Goal: Transaction & Acquisition: Obtain resource

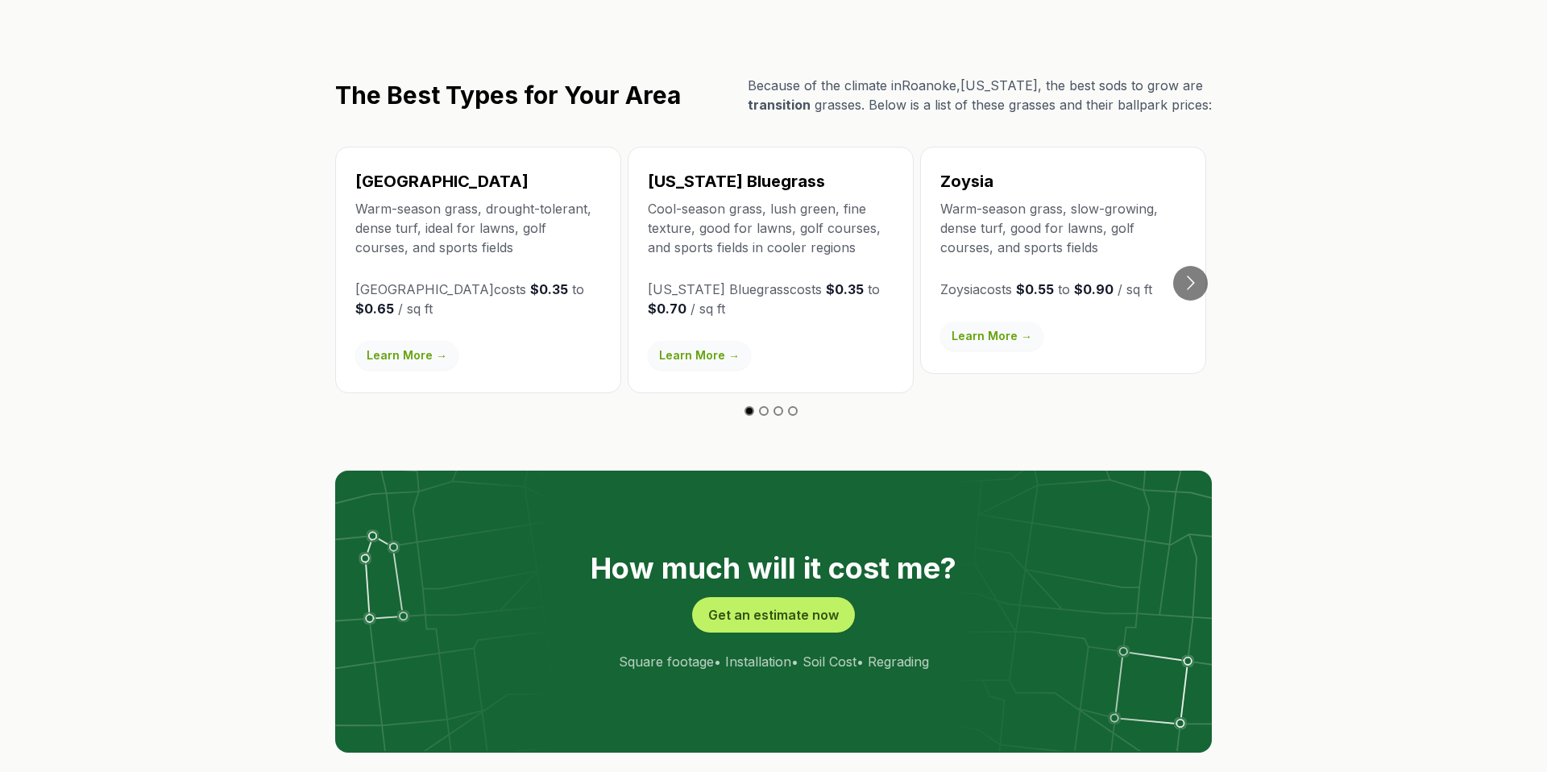
scroll to position [2773, 0]
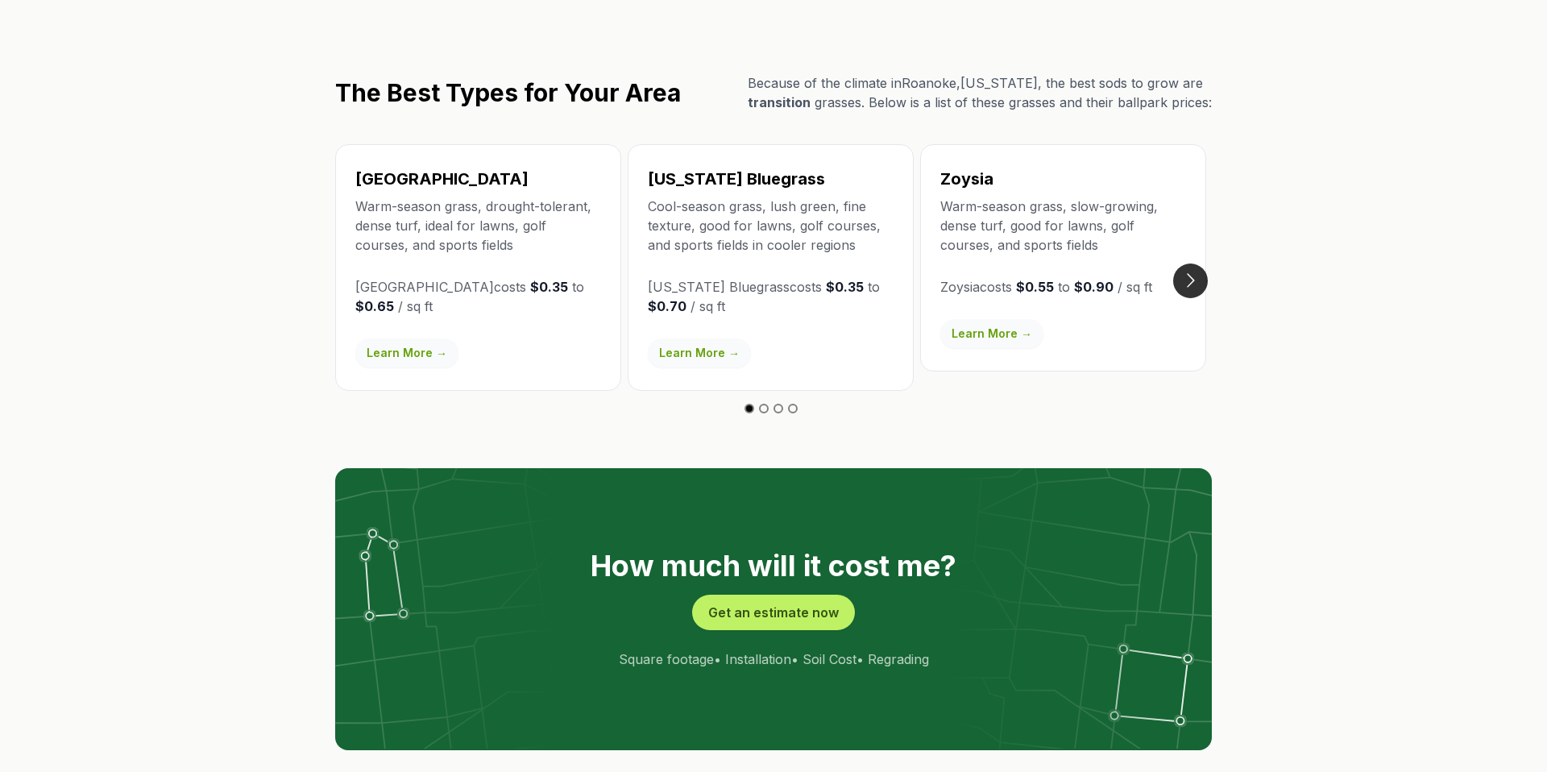
click at [1200, 263] on button "Go to next slide" at bounding box center [1190, 280] width 35 height 35
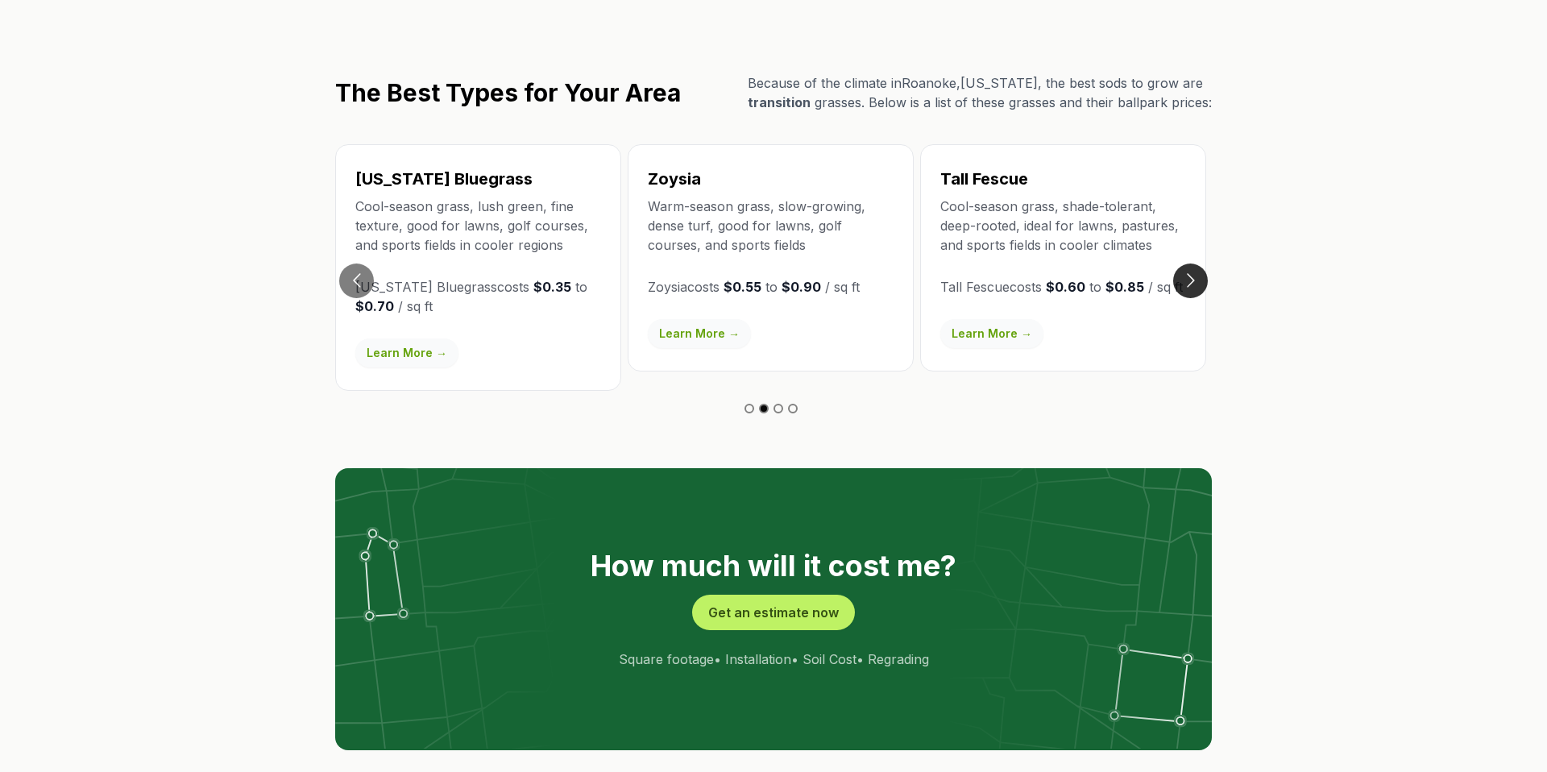
click at [1200, 263] on button "Go to next slide" at bounding box center [1190, 280] width 35 height 35
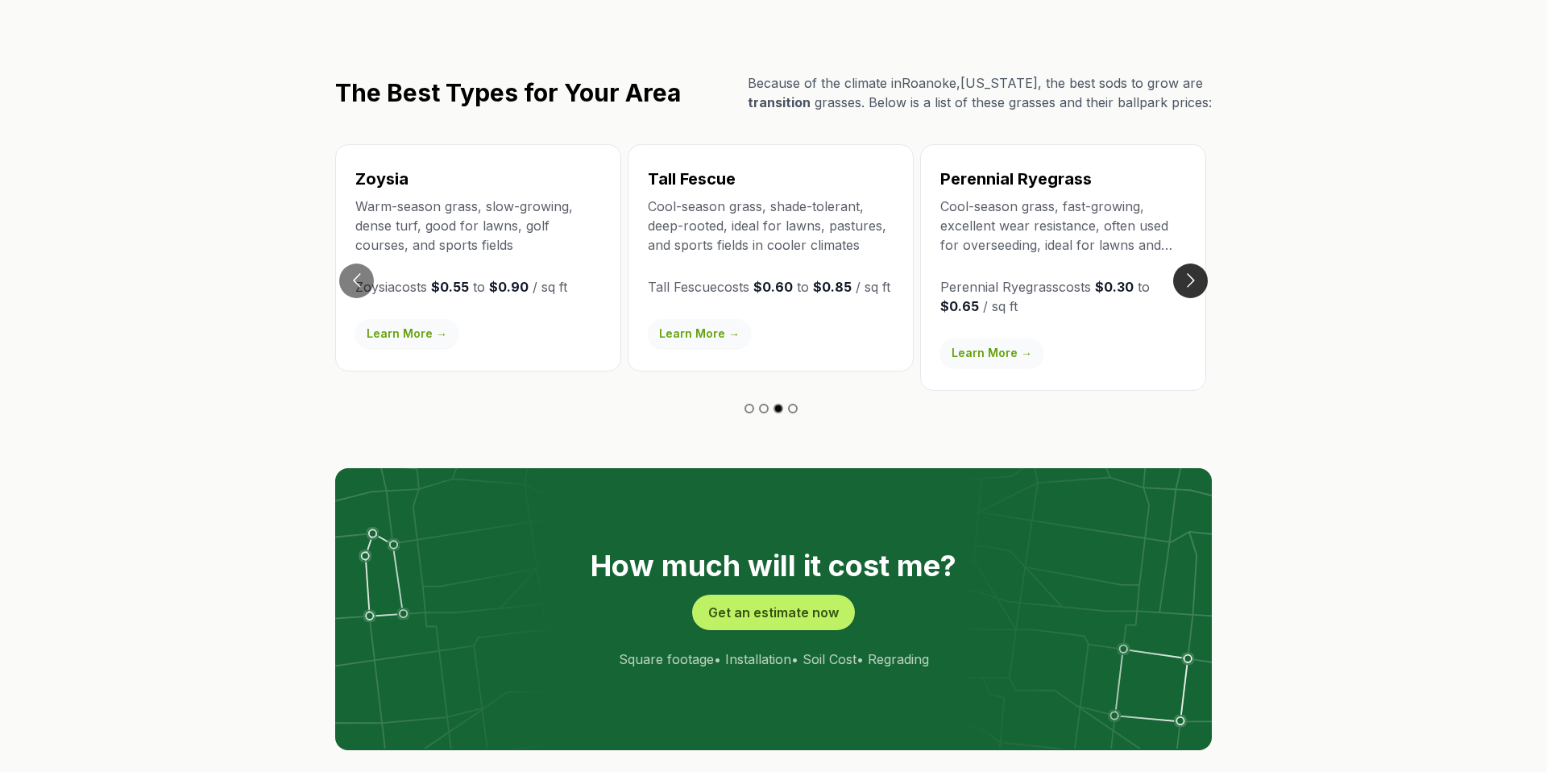
click at [1200, 263] on button "Go to next slide" at bounding box center [1190, 280] width 35 height 35
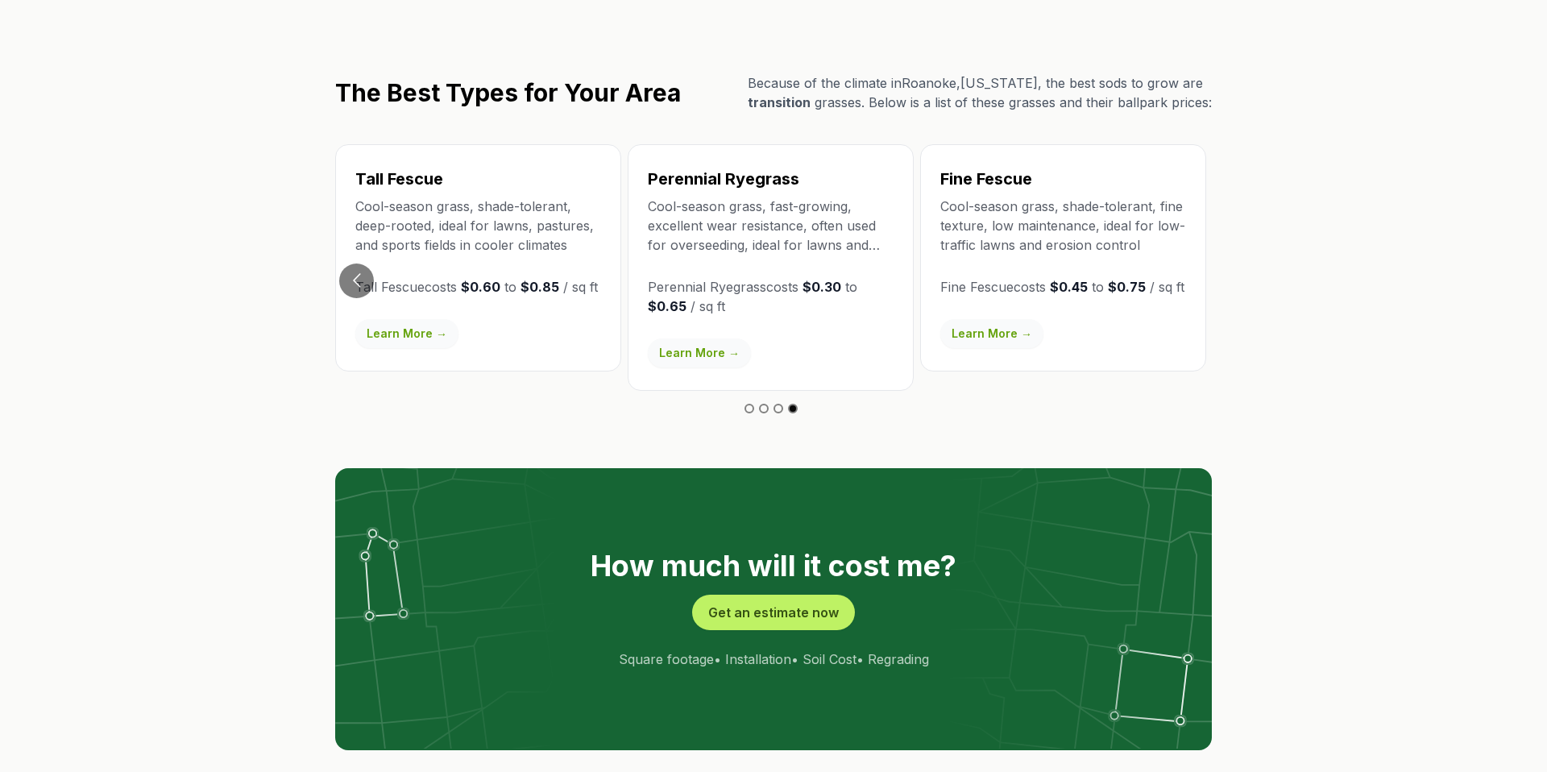
click at [337, 213] on div "Tall Fescue Cool-season grass, shade-tolerant, deep-rooted, ideal for lawns, pa…" at bounding box center [478, 257] width 286 height 227
click at [354, 263] on button "Go to previous slide" at bounding box center [356, 280] width 35 height 35
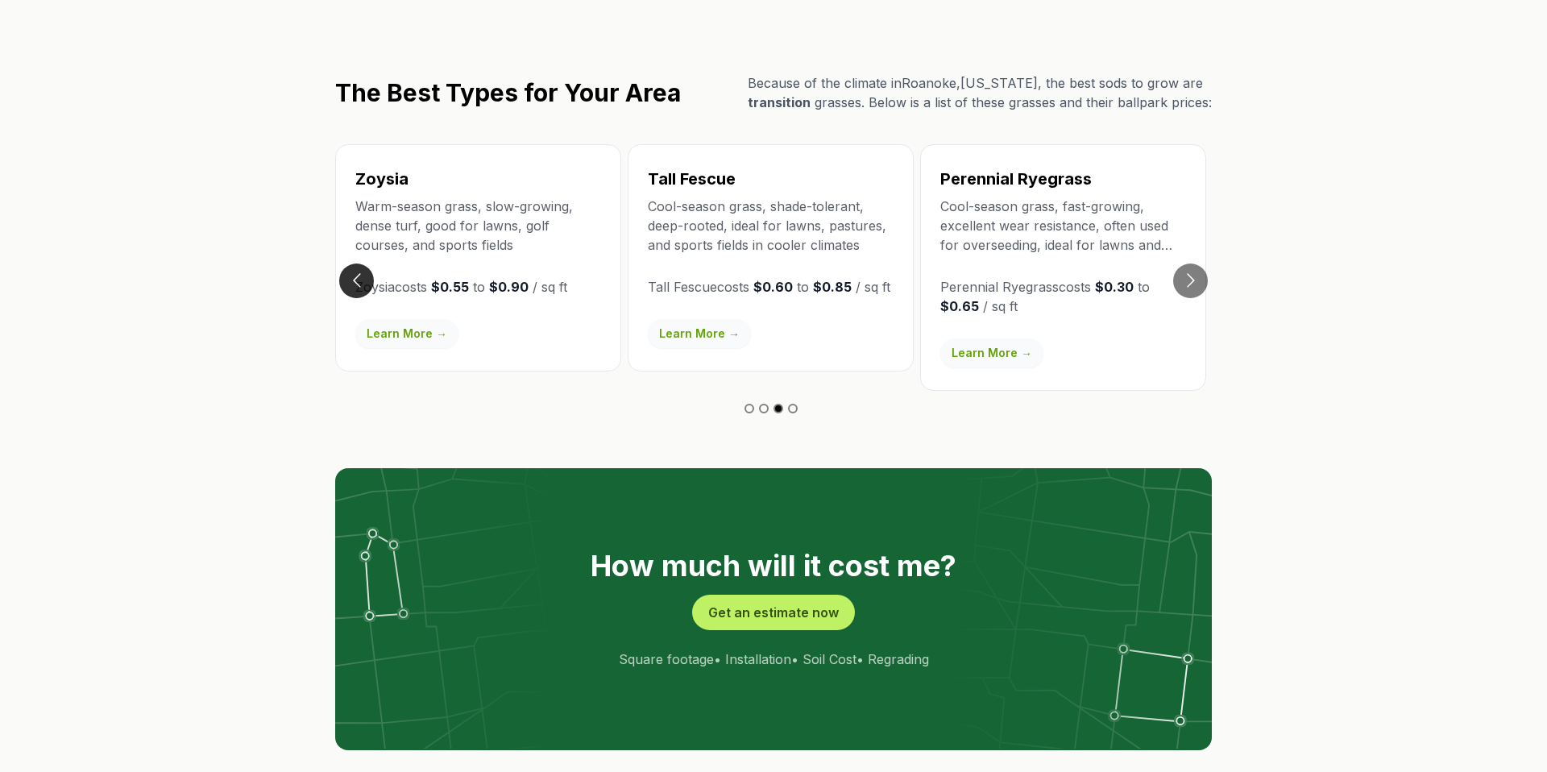
click at [355, 263] on button "Go to previous slide" at bounding box center [356, 280] width 35 height 35
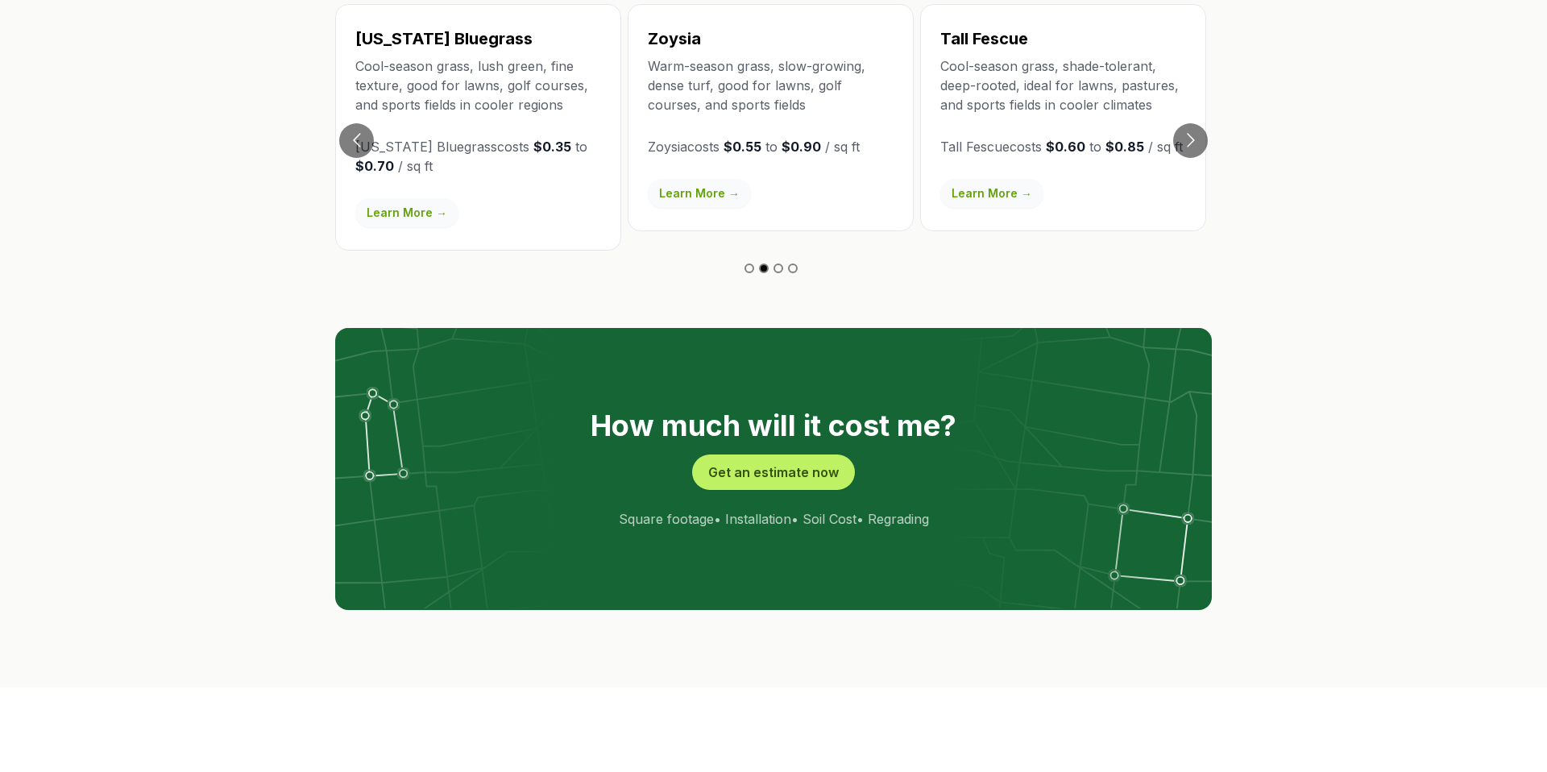
scroll to position [2918, 0]
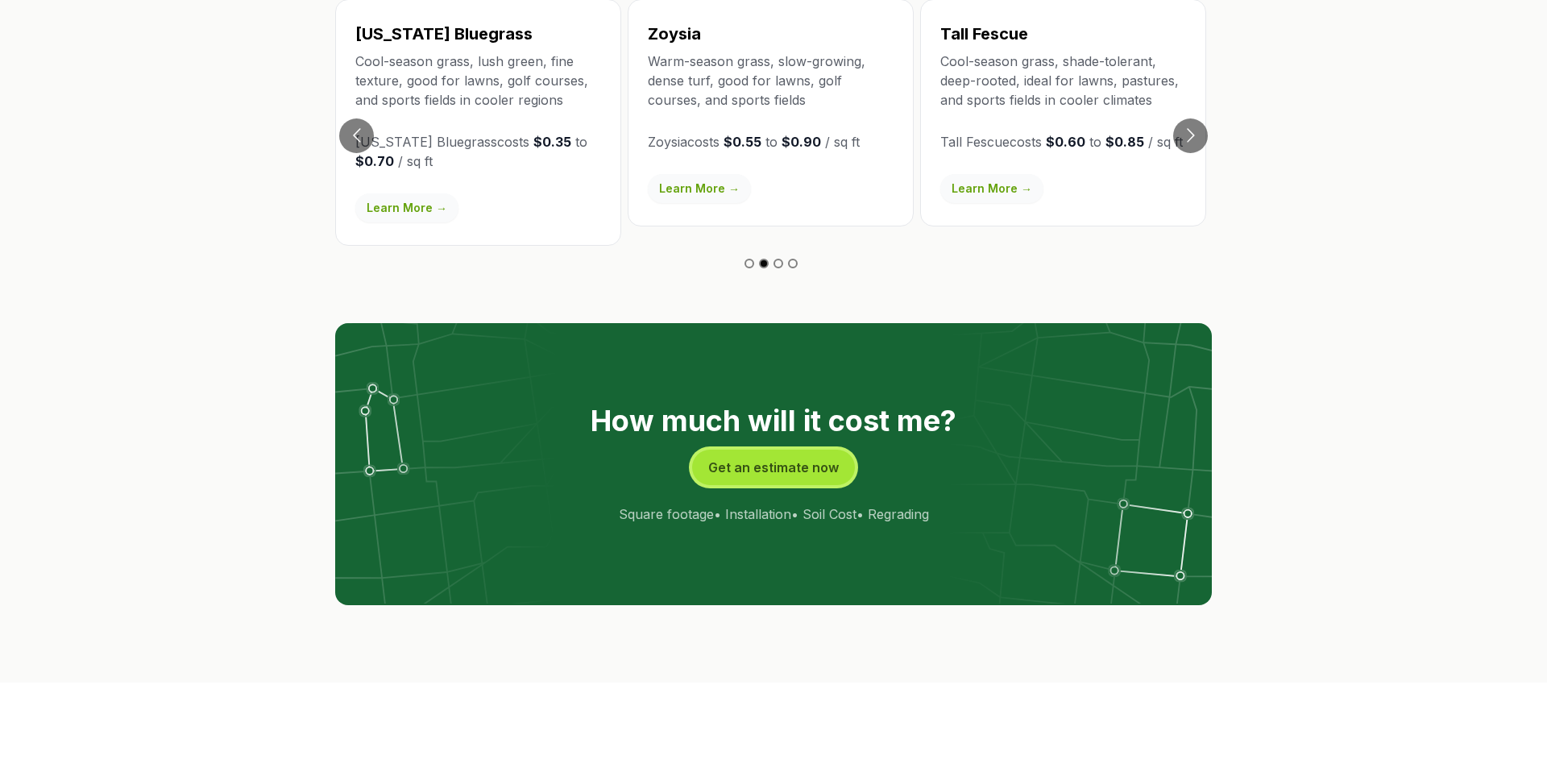
click at [751, 450] on button "Get an estimate now" at bounding box center [773, 467] width 163 height 35
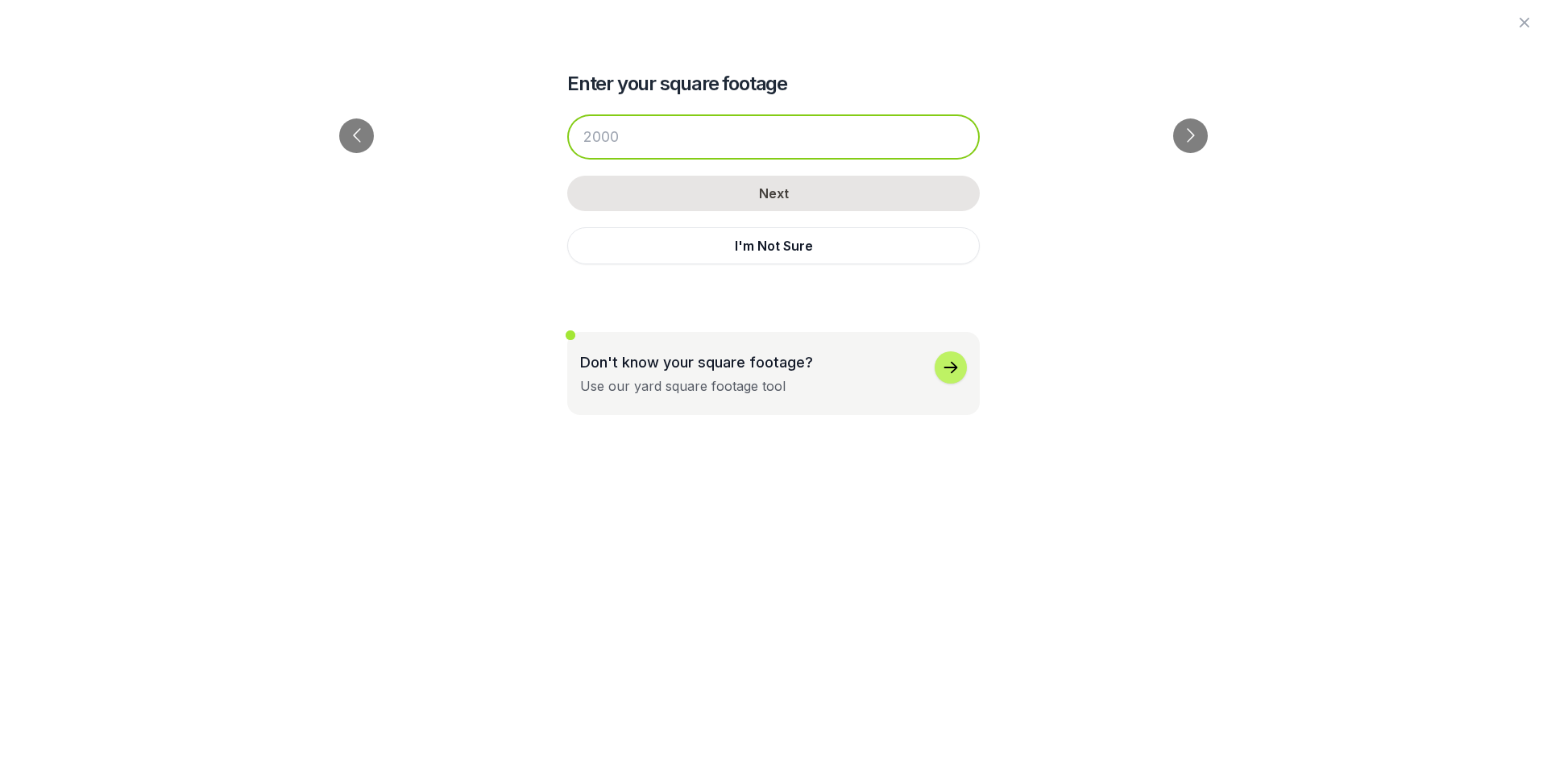
click at [638, 145] on input "number" at bounding box center [773, 136] width 413 height 45
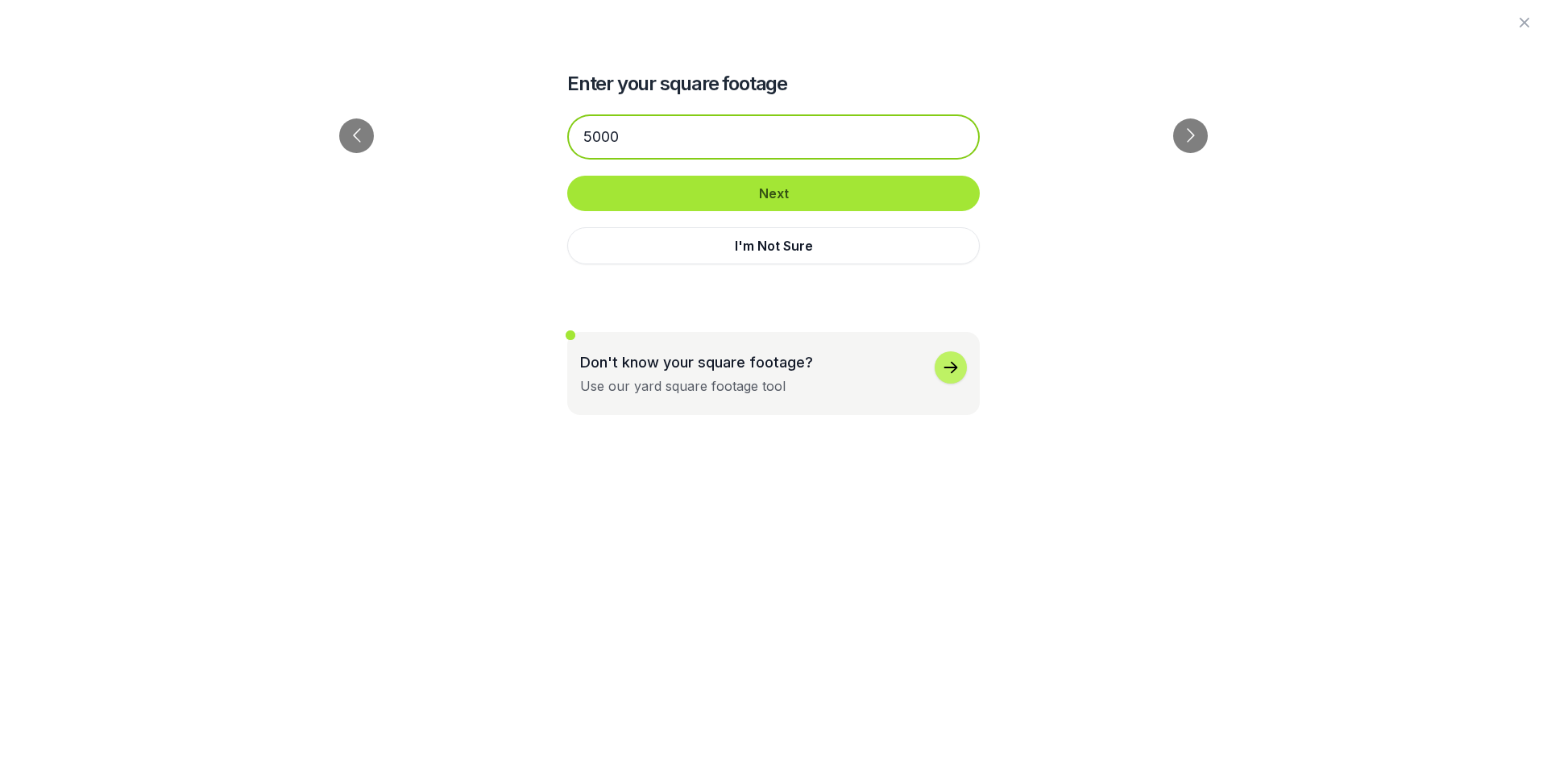
type input "5000"
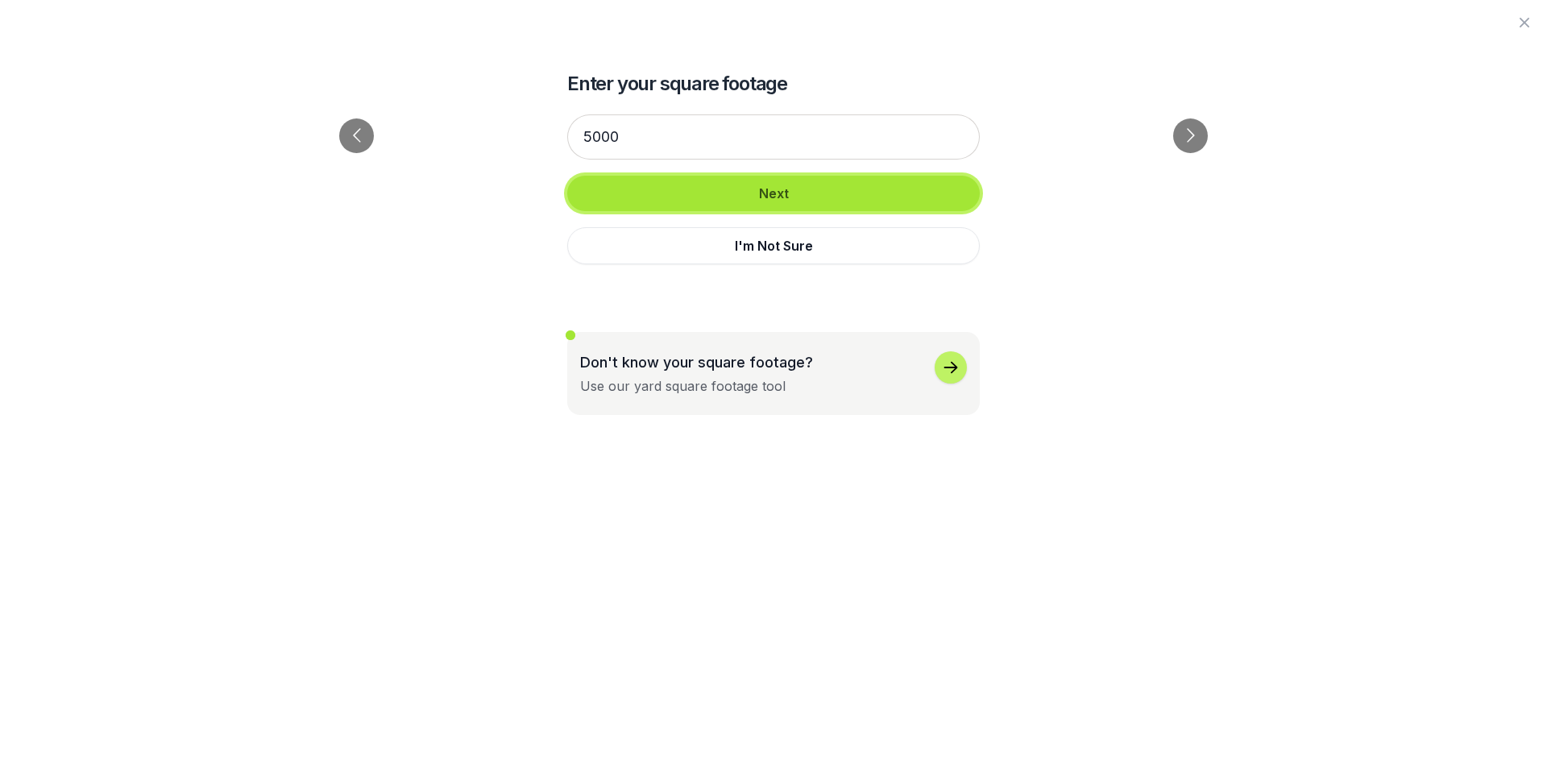
click at [701, 202] on button "Next" at bounding box center [773, 193] width 413 height 35
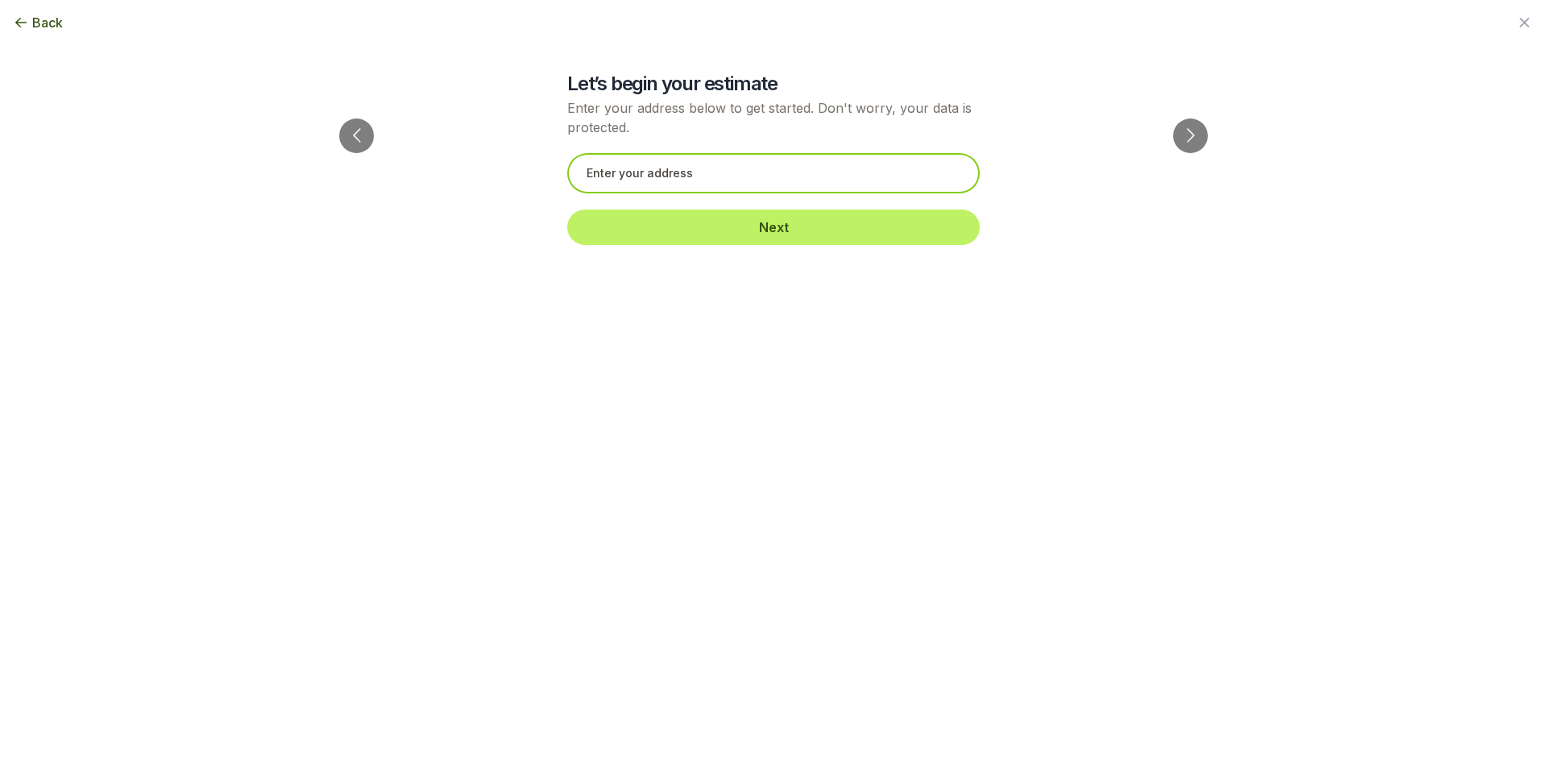
click at [688, 179] on input "text" at bounding box center [773, 173] width 413 height 40
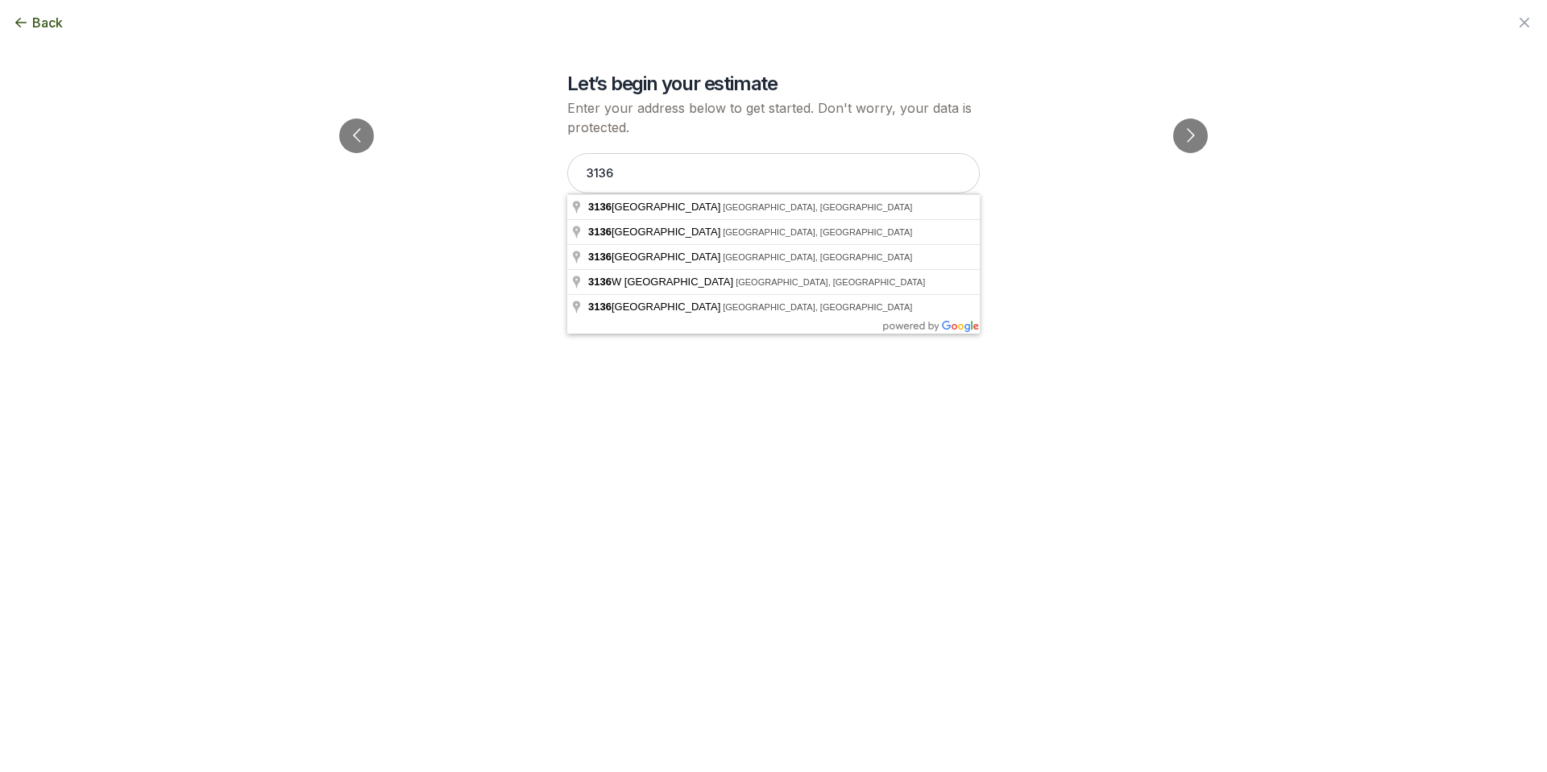
type input "[STREET_ADDRESS]"
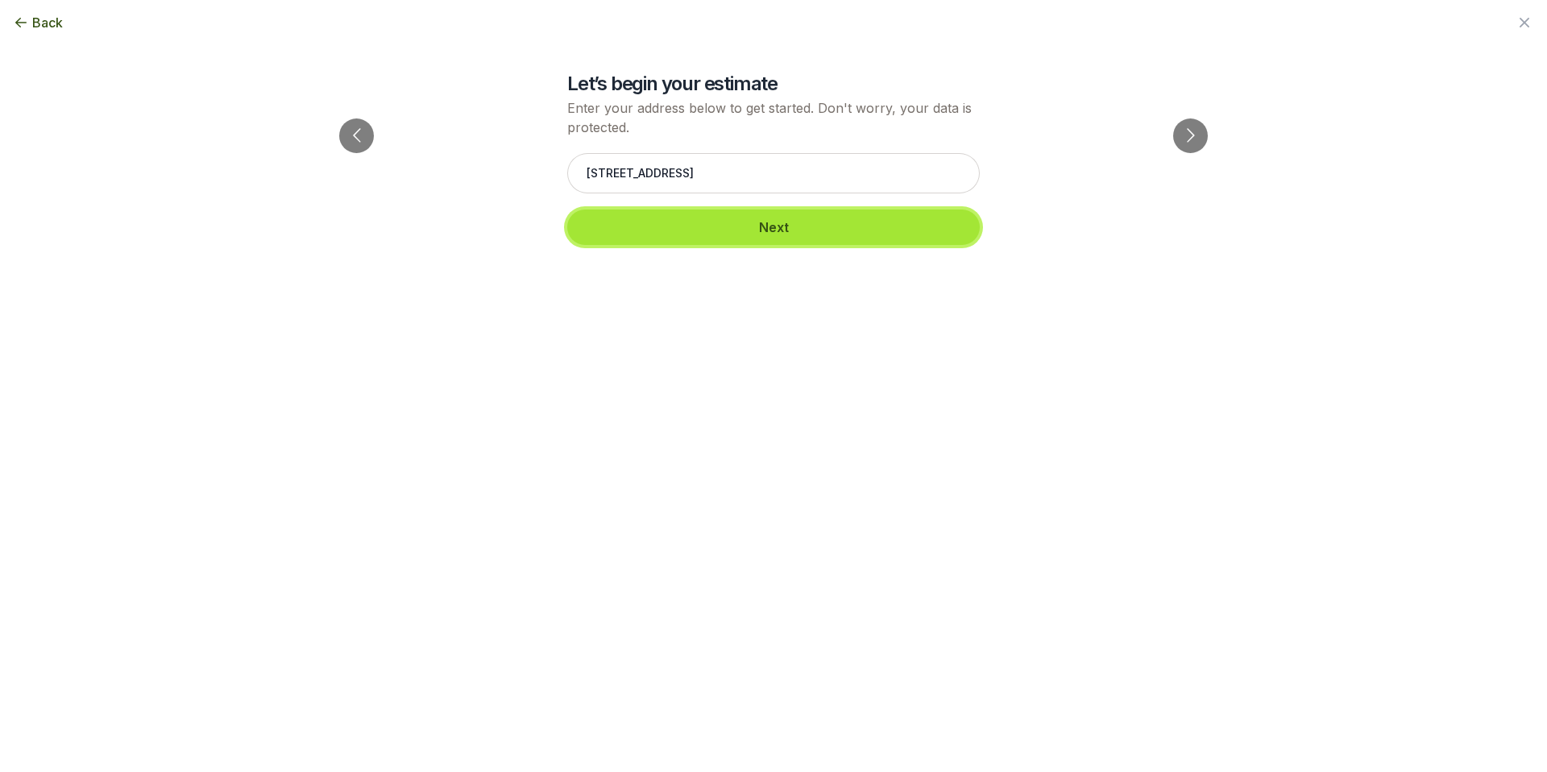
click at [682, 226] on button "Next" at bounding box center [773, 226] width 413 height 35
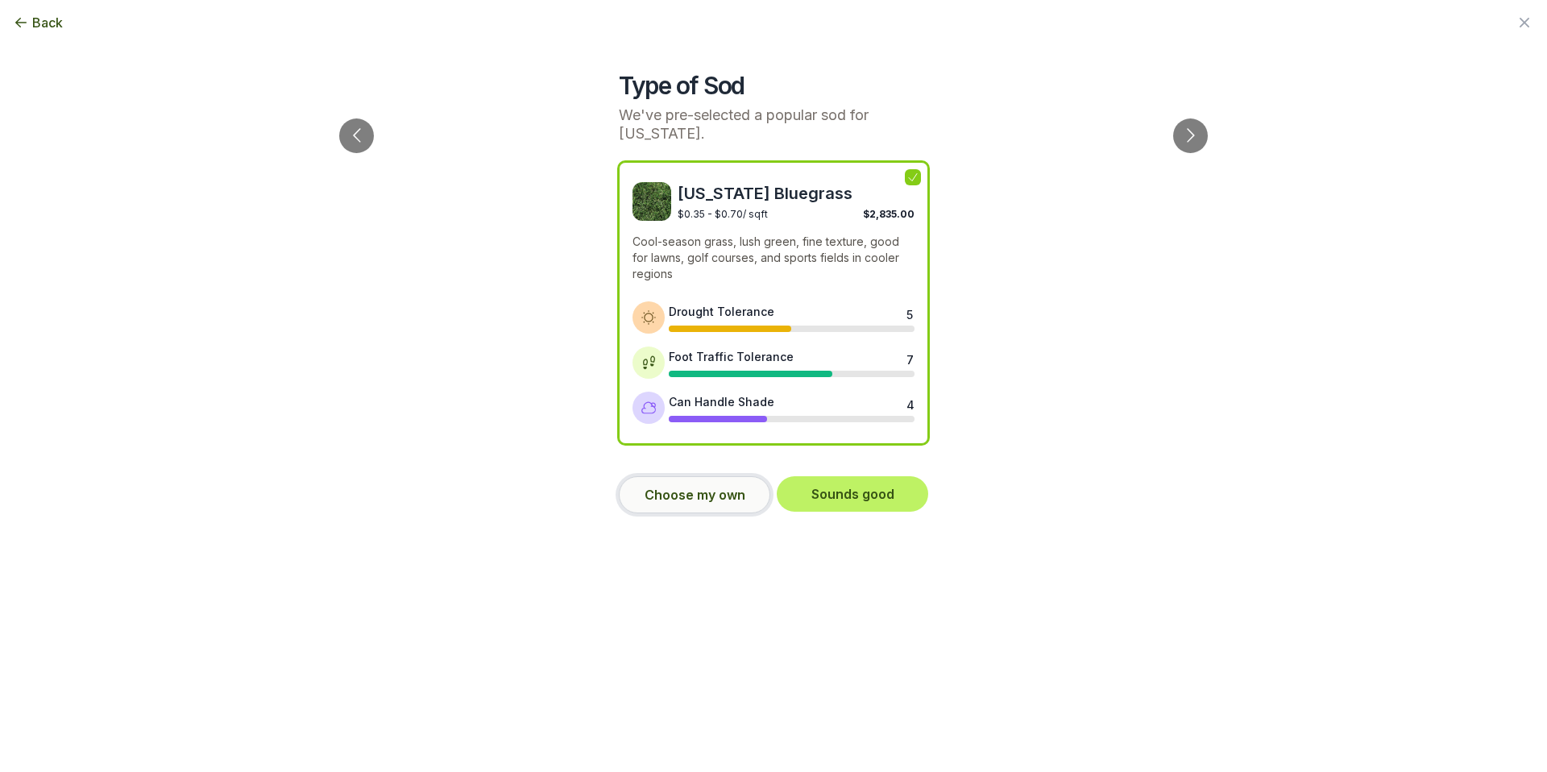
click at [674, 501] on button "Choose my own" at bounding box center [694, 494] width 151 height 37
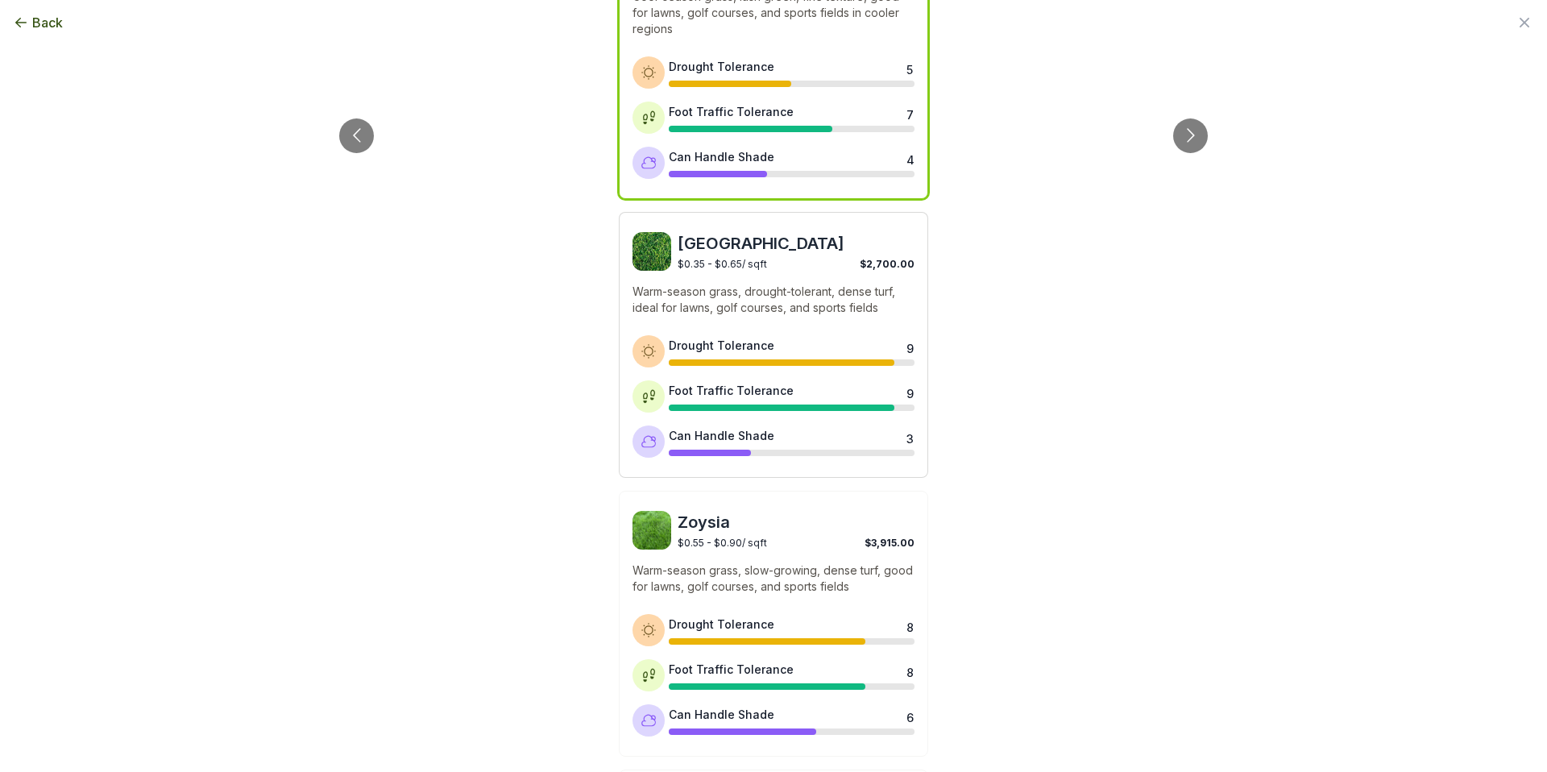
scroll to position [251, 0]
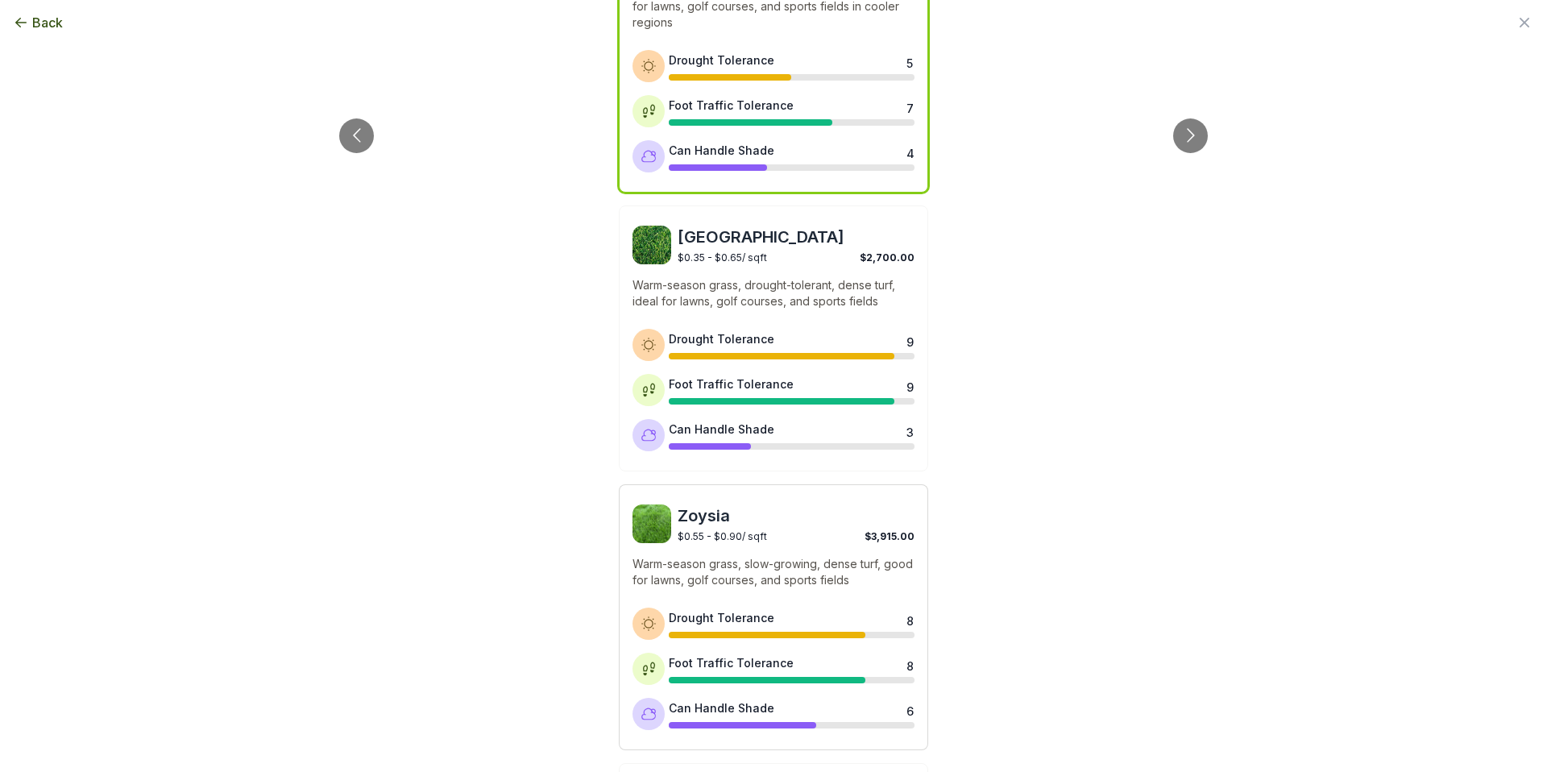
click at [655, 577] on p "Warm-season grass, slow-growing, dense turf, good for lawns, golf courses, and …" at bounding box center [773, 572] width 282 height 32
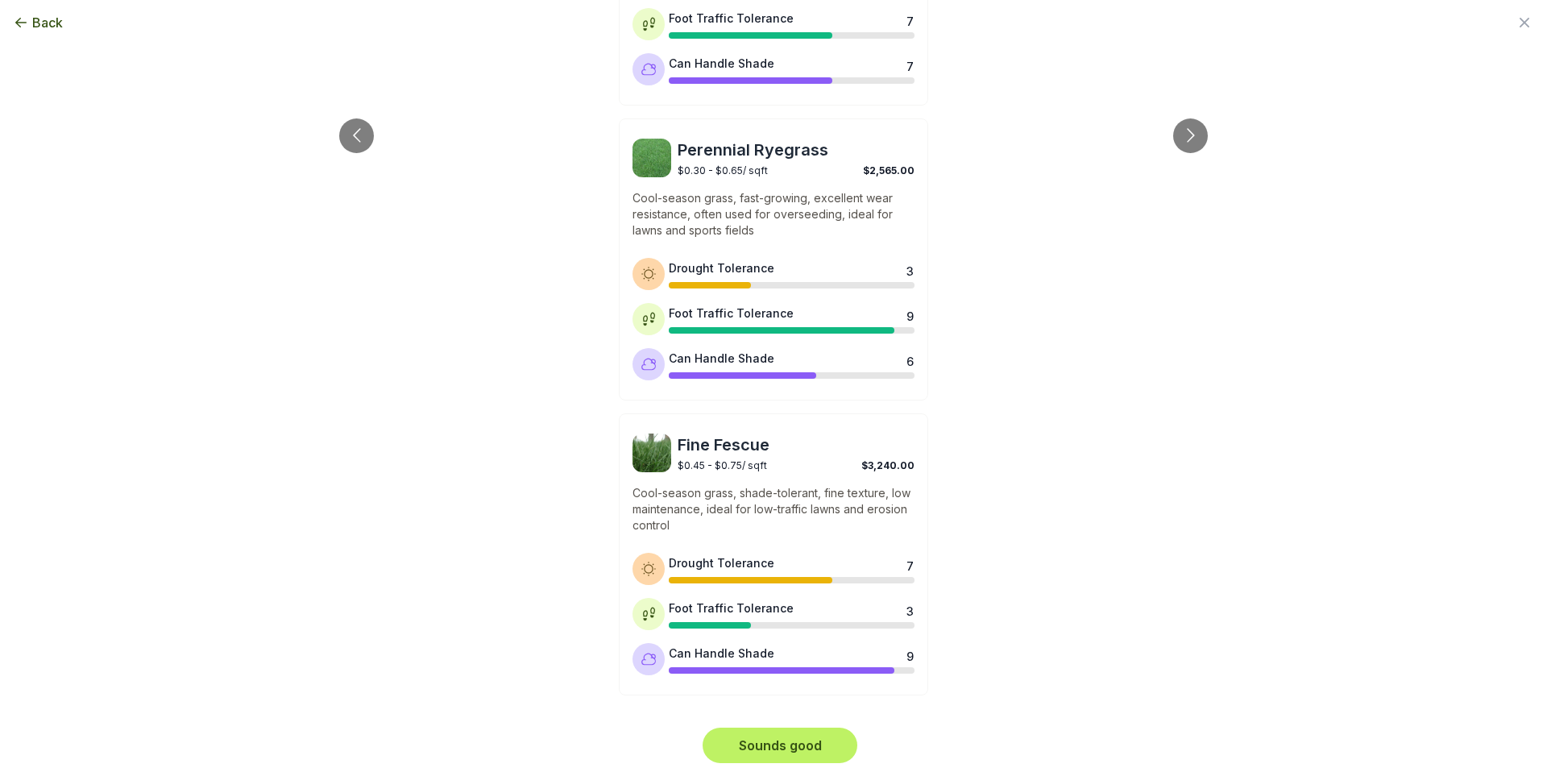
scroll to position [1195, 0]
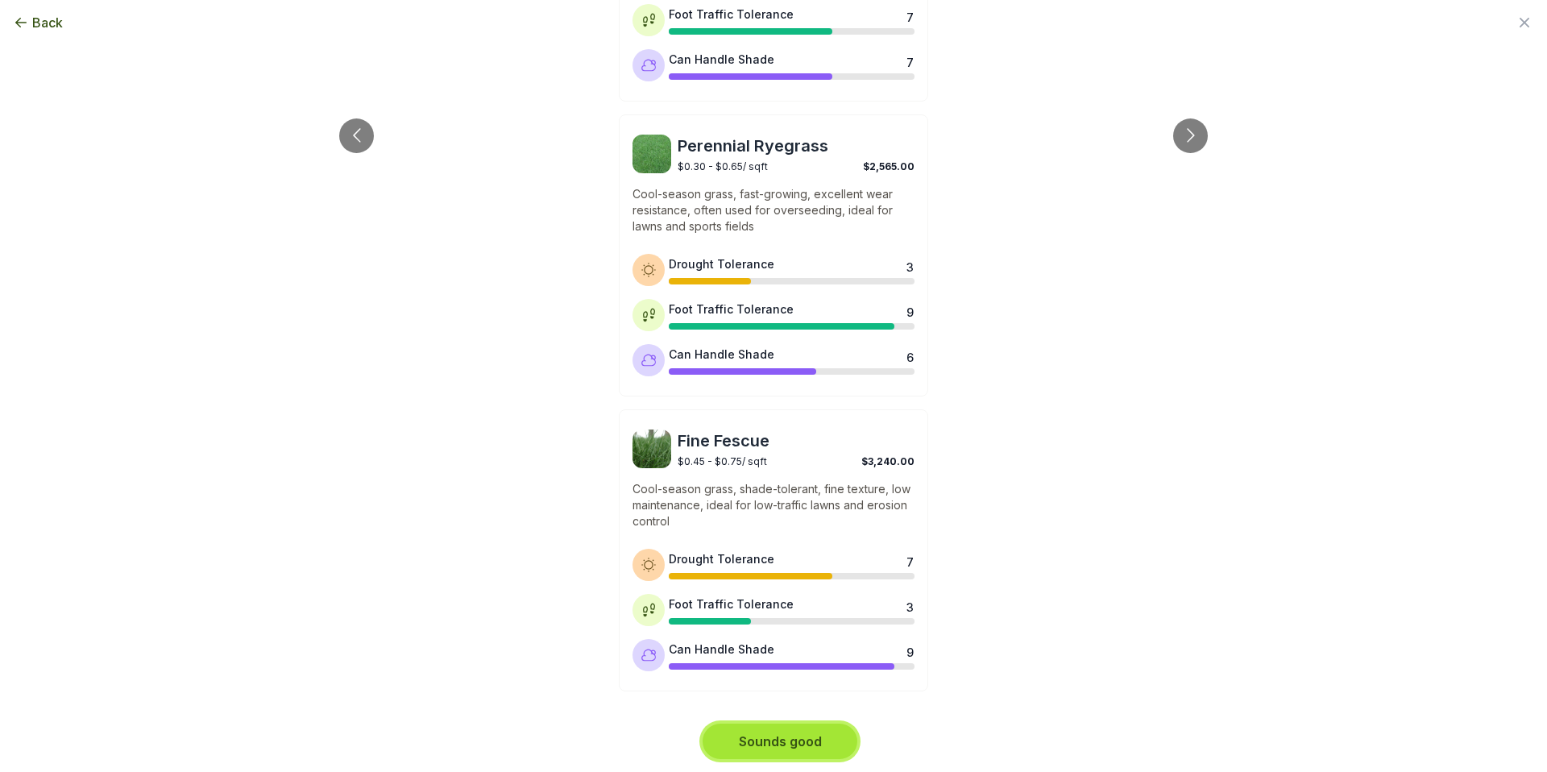
click at [744, 728] on button "Sounds good" at bounding box center [780, 741] width 155 height 35
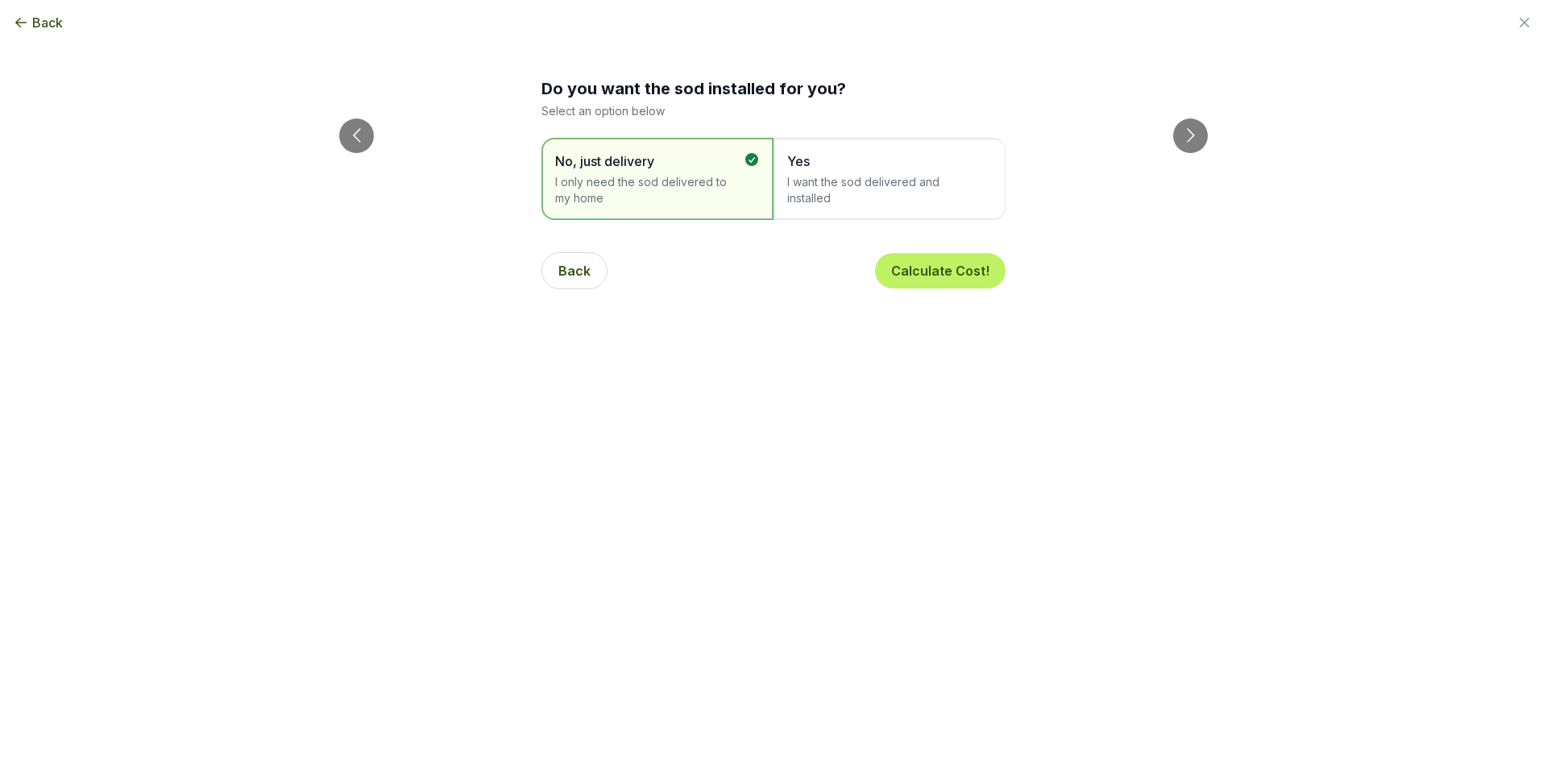
click at [835, 157] on span "Yes" at bounding box center [881, 160] width 189 height 19
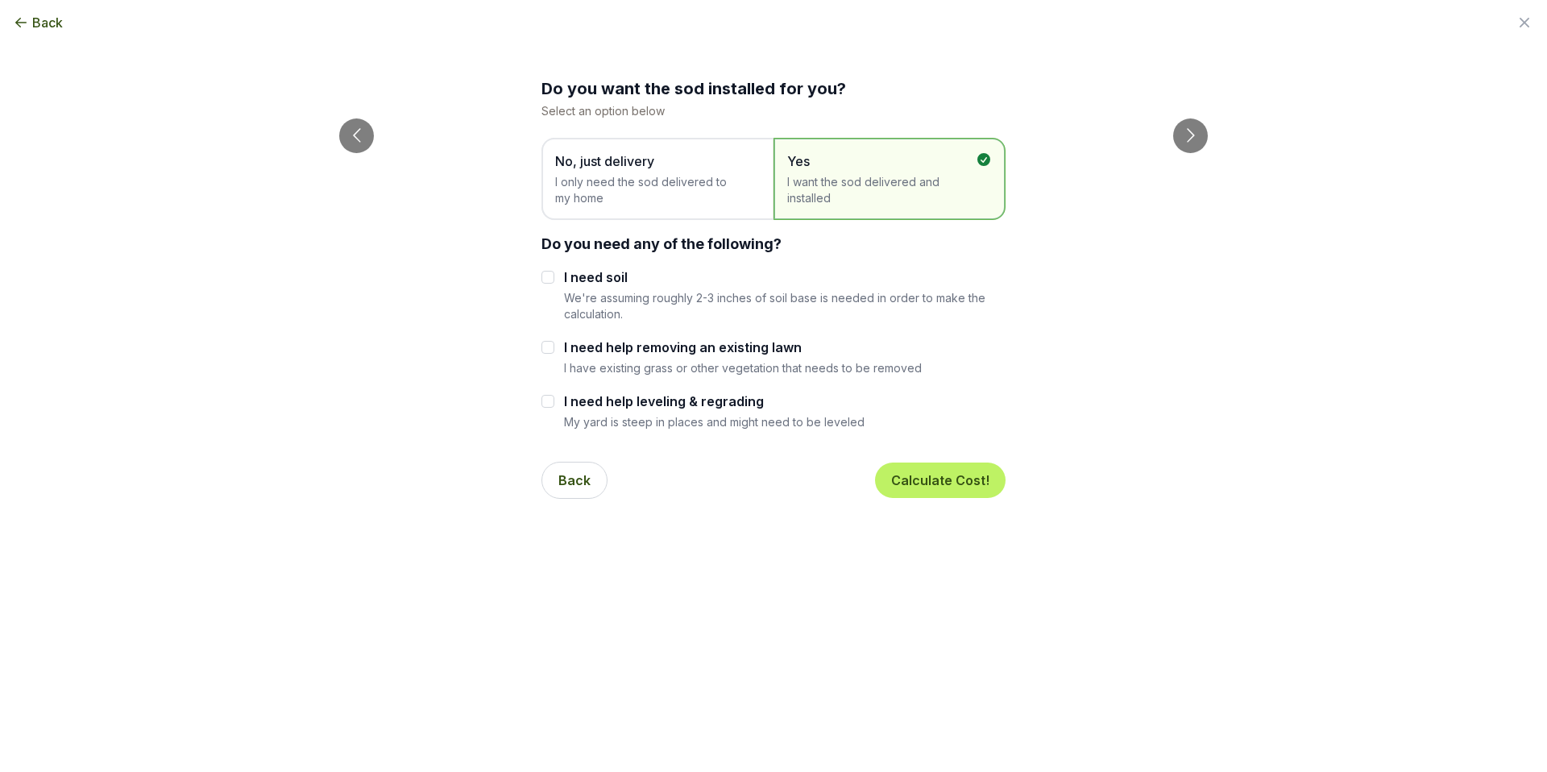
click at [556, 276] on div "I need soil We're assuming roughly 2-3 inches of soil base is needed in order t…" at bounding box center [773, 295] width 464 height 54
click at [550, 272] on input "I need soil" at bounding box center [547, 277] width 13 height 13
checkbox input "true"
click at [553, 353] on div at bounding box center [547, 347] width 13 height 19
click at [550, 402] on input "I need help leveling & regrading" at bounding box center [547, 401] width 13 height 13
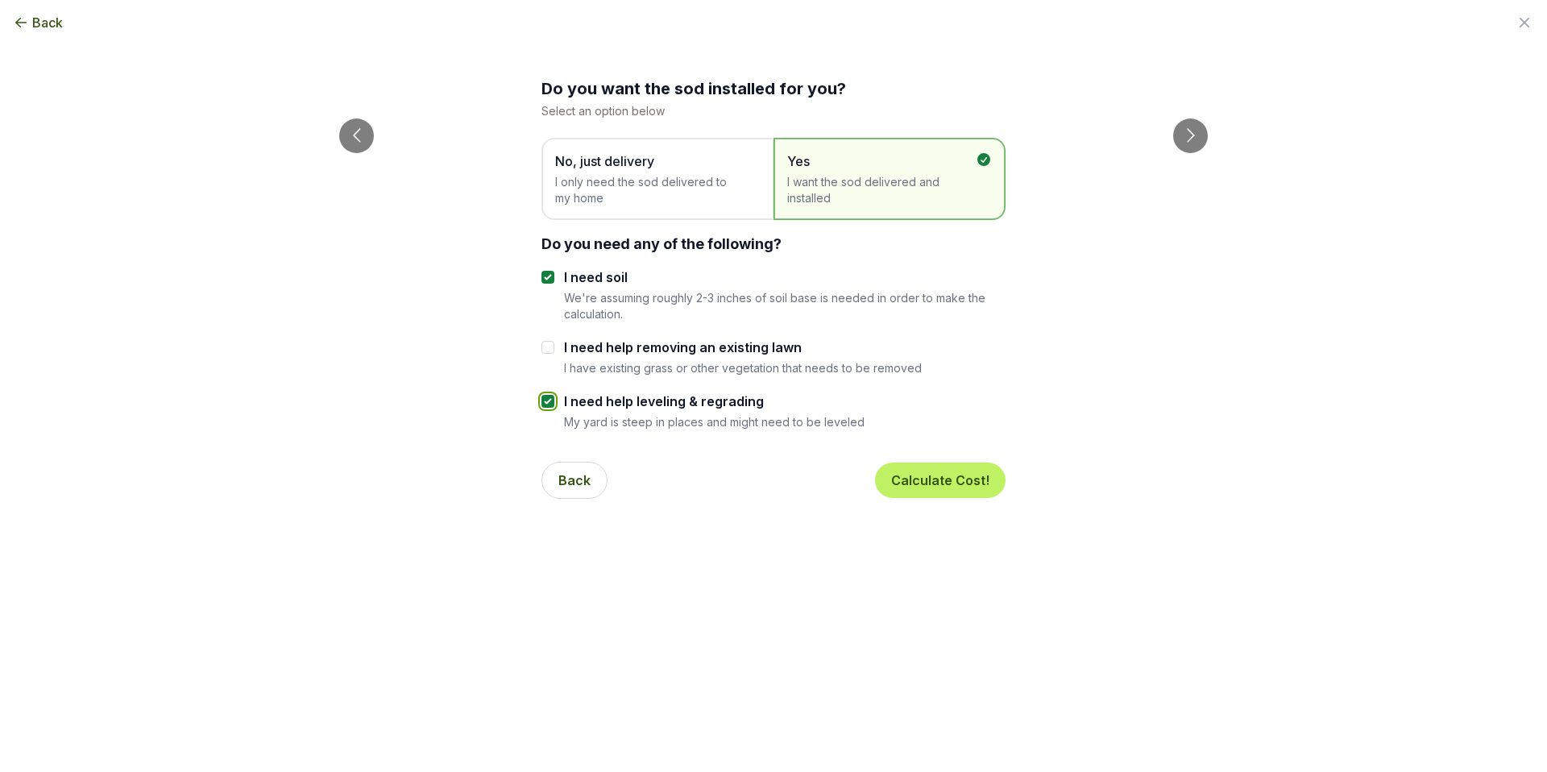
checkbox input "true"
click at [547, 348] on input "I need help removing an existing lawn" at bounding box center [547, 347] width 13 height 13
checkbox input "true"
click at [919, 478] on button "Calculate Cost!" at bounding box center [940, 479] width 131 height 35
